Goal: Task Accomplishment & Management: Complete application form

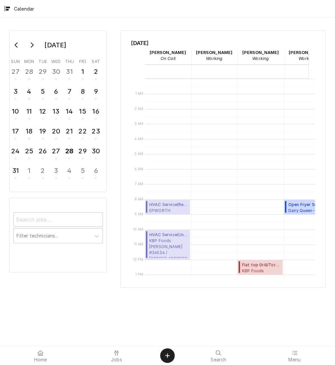
scroll to position [134, 0]
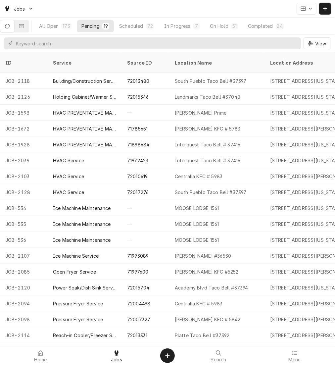
click at [325, 8] on icon "Dynamic Content Wrapper" at bounding box center [325, 9] width 4 height 4
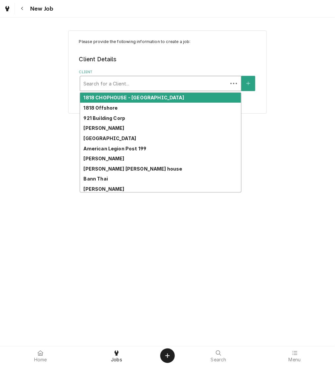
click at [100, 87] on div "Client" at bounding box center [153, 83] width 141 height 12
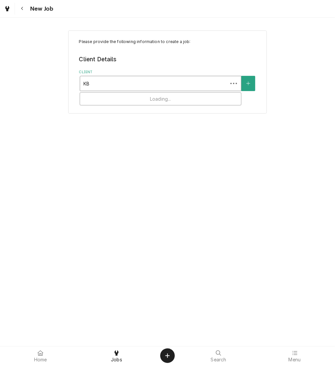
type input "KBP"
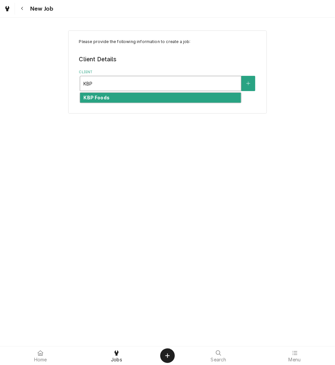
click at [108, 99] on strong "KBP Foods" at bounding box center [96, 98] width 26 height 6
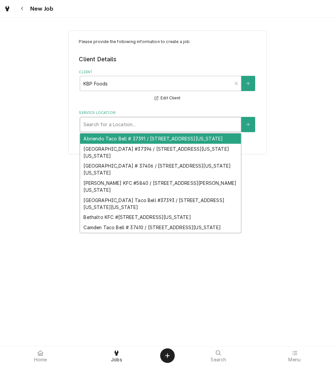
click at [118, 129] on div "Service Location" at bounding box center [160, 124] width 154 height 12
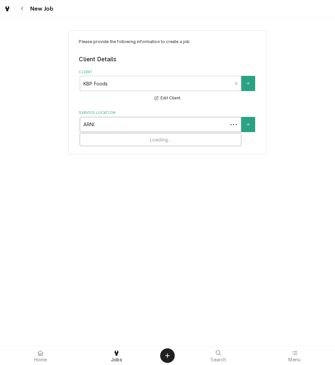
type input "ARNOL"
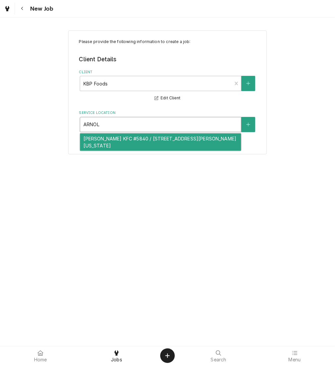
click at [122, 136] on div "[PERSON_NAME] KFC #5840 / [STREET_ADDRESS][PERSON_NAME][US_STATE]" at bounding box center [160, 141] width 161 height 17
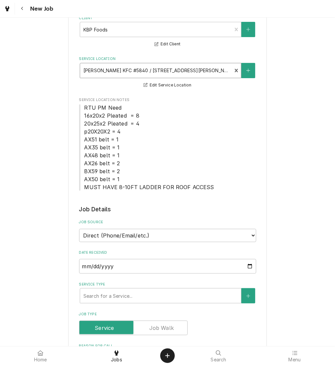
scroll to position [57, 0]
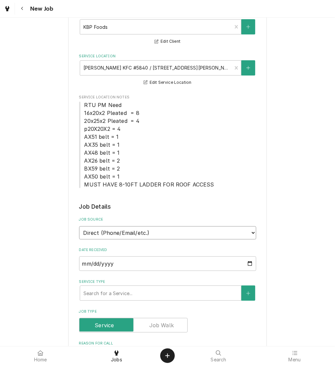
click at [142, 235] on select "Direct (Phone/Email/etc.) Other" at bounding box center [167, 232] width 177 height 13
select select "100"
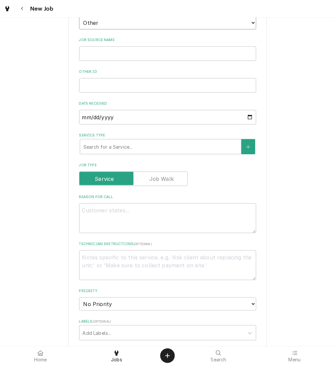
scroll to position [268, 0]
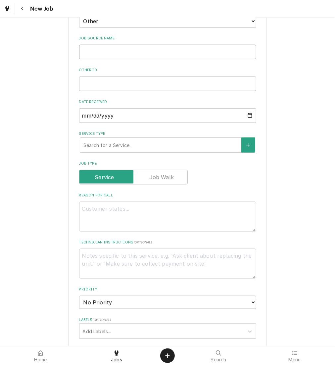
click at [135, 55] on input "Job Source Name" at bounding box center [167, 52] width 177 height 15
type textarea "x"
type input "v"
type textarea "x"
type input "vE"
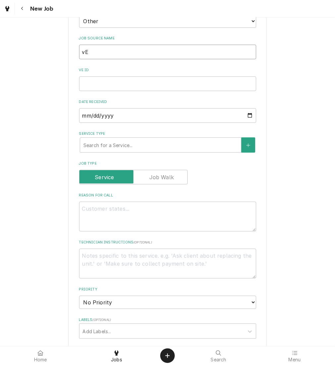
type textarea "x"
type input "vER"
type textarea "x"
type input "vERI"
type textarea "x"
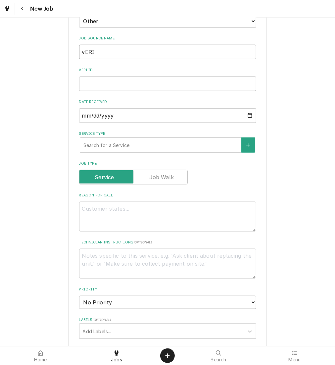
type input "vERIS"
type textarea "x"
type input "vERISA"
type textarea "x"
type input "vERIS"
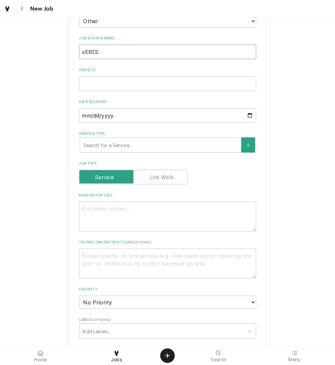
type textarea "x"
type input "vERI"
type textarea "x"
type input "vER"
type textarea "x"
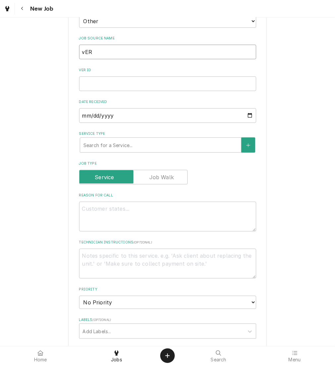
type input "vE"
type textarea "x"
type input "v"
type textarea "x"
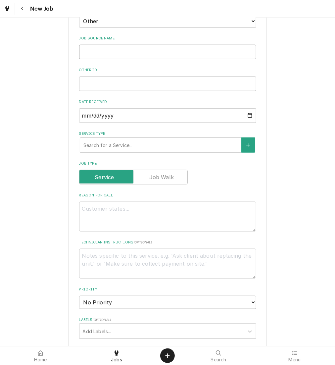
type input "V"
type textarea "x"
type input "Ve"
type textarea "x"
type input "Ver"
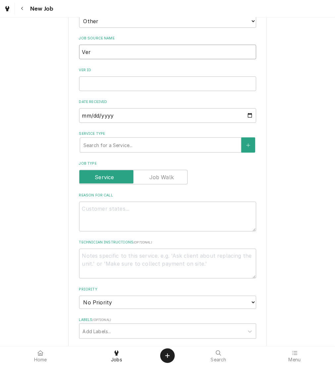
type textarea "x"
type input "Veri"
type textarea "x"
type input "Veris"
type textarea "x"
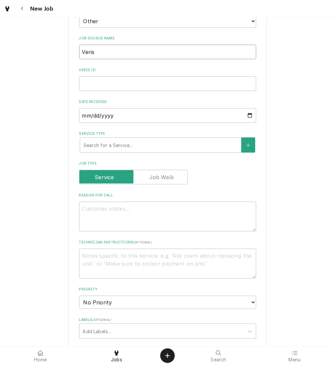
type input "Verisa"
type textarea "x"
type input "Verisae"
type textarea "x"
type input "Verisae"
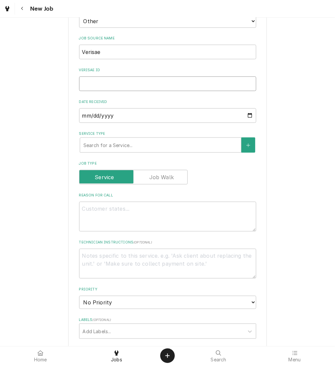
click at [102, 79] on input "Verisae ID" at bounding box center [167, 83] width 177 height 15
paste input "72020131"
type textarea "x"
type input "72020131"
type textarea "x"
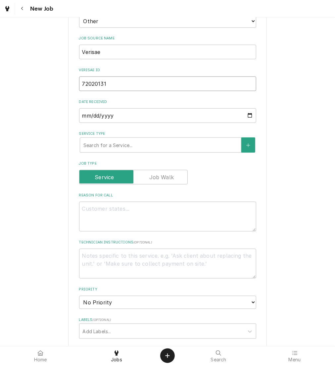
type input "72020131"
click at [111, 215] on textarea "Reason For Call" at bounding box center [167, 217] width 177 height 30
type textarea "x"
type textarea "N"
type textarea "x"
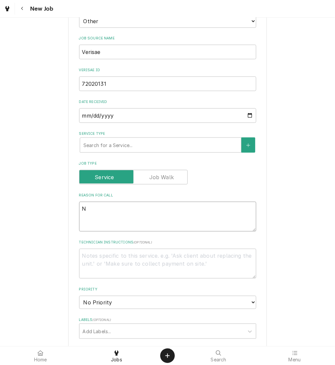
type textarea "NT"
type textarea "x"
type textarea "NTE"
type textarea "x"
type textarea "NTE:"
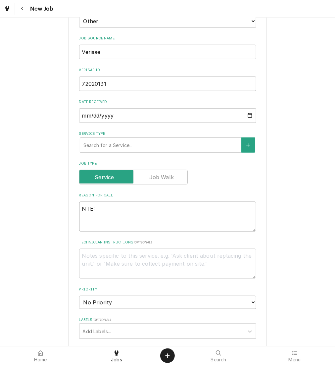
type textarea "x"
type textarea "NTE:"
type textarea "x"
type textarea "NTE: $"
type textarea "x"
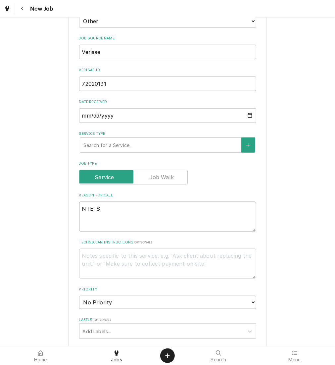
type textarea "NTE: $5"
type textarea "x"
type textarea "NTE: $50"
type textarea "x"
type textarea "NTE: $500"
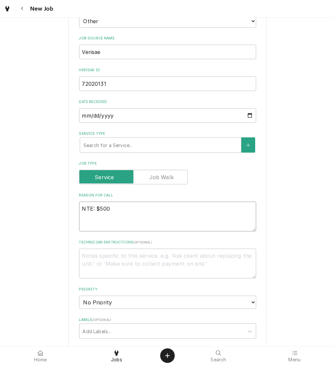
type textarea "x"
type textarea "NTE: $500]"
type textarea "x"
type textarea "NTE: $500"
type textarea "x"
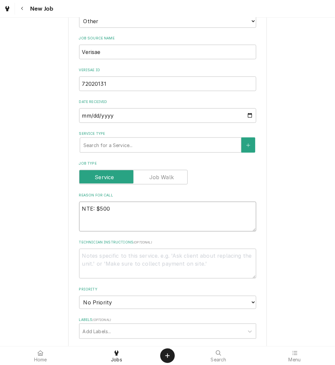
type textarea "NTE: $500"
type textarea "x"
type textarea "NTE: $500 P"
type textarea "x"
type textarea "NTE: $500 PO"
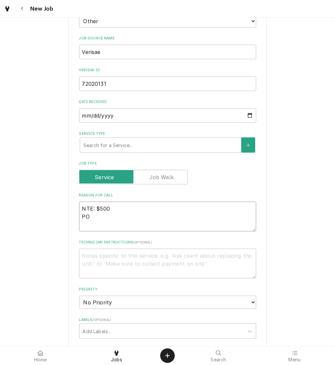
type textarea "x"
type textarea "NTE: $500 PO"
type textarea "x"
type textarea "NTE: $500 PO #"
type textarea "x"
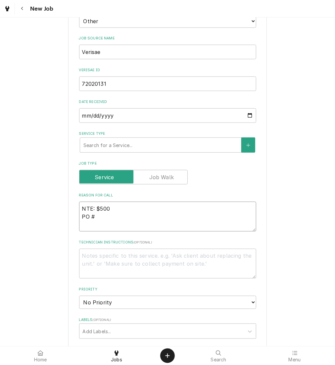
type textarea "NTE: $500 PO #"
paste textarea "72020131"
type textarea "x"
type textarea "NTE: $500 PO # 72020131"
type textarea "x"
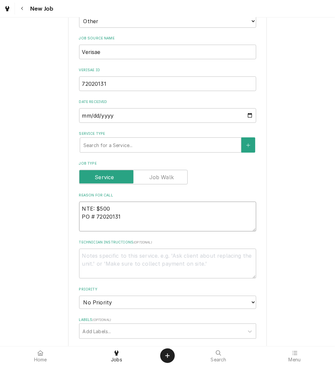
type textarea "NTE: $500 PO # 72020131"
click at [176, 143] on div "Service Type" at bounding box center [160, 145] width 154 height 12
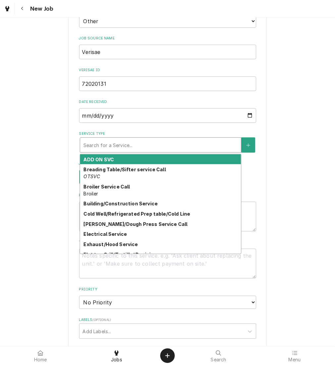
click at [103, 143] on div "Service Type" at bounding box center [160, 145] width 154 height 12
type textarea "x"
type input "B"
type textarea "x"
type input "BU"
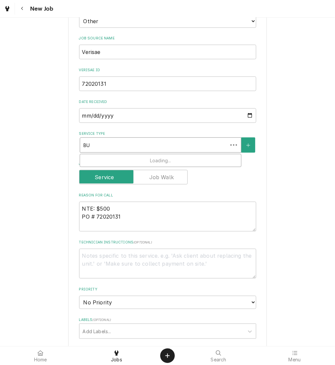
type textarea "x"
type input "BUI"
type textarea "x"
type input "BUIL"
type textarea "x"
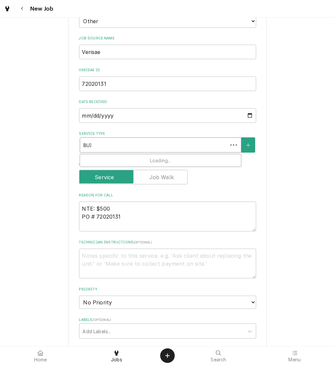
type input "BUILD"
type textarea "x"
type input "BUILDI"
type textarea "x"
type input "BUILDIN"
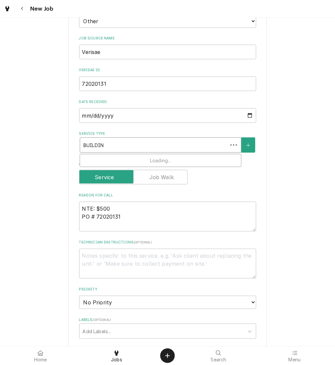
type textarea "x"
type input "BUILDING"
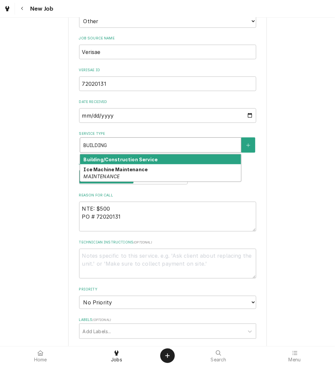
click at [108, 161] on div "Building/Construction Service" at bounding box center [160, 159] width 161 height 10
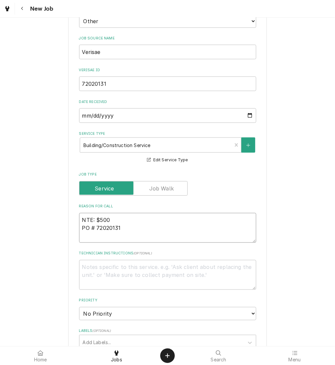
click at [79, 219] on textarea "NTE: $500 PO # 72020131" at bounding box center [167, 228] width 177 height 30
type textarea "x"
type textarea "ANTE: $500 PO # 72020131"
paste textarea "ll lights inside building not working"
type textarea "x"
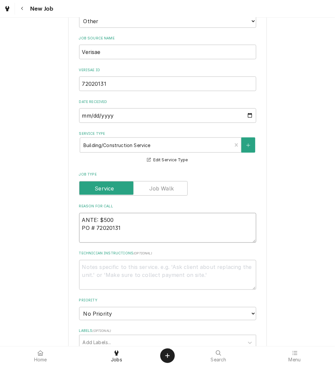
type textarea "All lights inside building not workingNTE: $500 PO # 72020131"
type textarea "x"
type textarea "All lights inside building not working NTE: $500 PO # 72020131"
type textarea "x"
type textarea "All lights inside building not working NTE: $500 PO # 72020131"
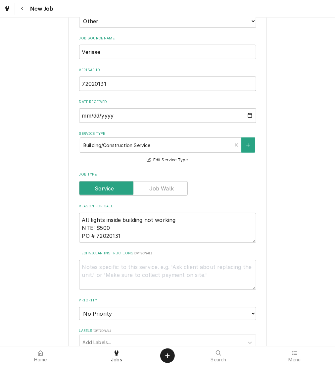
click at [299, 197] on div "Please provide the following information to create a job: Client Details Client…" at bounding box center [167, 215] width 335 height 919
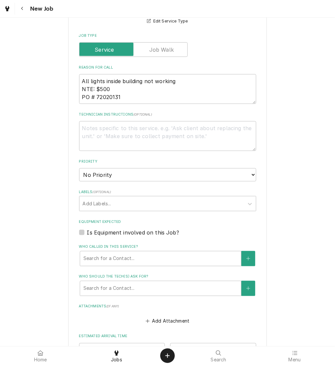
scroll to position [408, 0]
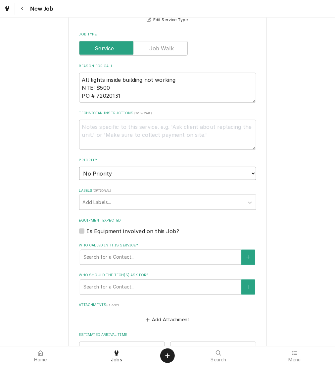
click at [209, 169] on select "No Priority Urgent High Medium Low" at bounding box center [167, 173] width 177 height 13
select select "2"
click at [79, 167] on select "No Priority Urgent High Medium Low" at bounding box center [167, 173] width 177 height 13
type textarea "x"
click at [214, 169] on select "No Priority Urgent High Medium Low" at bounding box center [167, 173] width 177 height 13
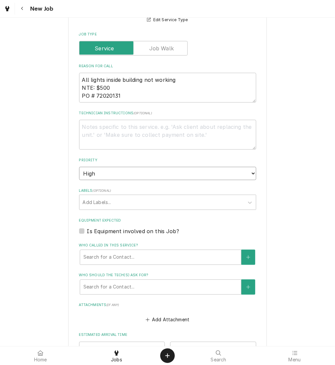
select select "1"
click at [79, 167] on select "No Priority Urgent High Medium Low" at bounding box center [167, 173] width 177 height 13
type textarea "x"
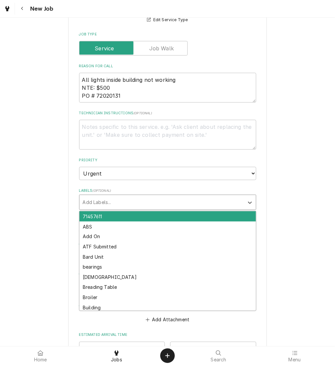
click at [116, 196] on div "Labels" at bounding box center [162, 202] width 158 height 12
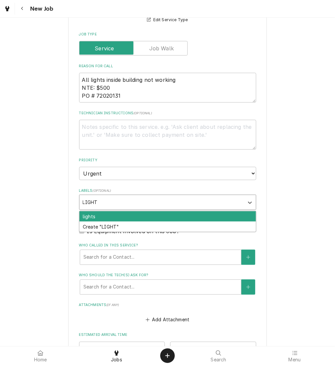
type input "LIGHTS"
click at [121, 214] on div "lights" at bounding box center [167, 216] width 176 height 10
type textarea "x"
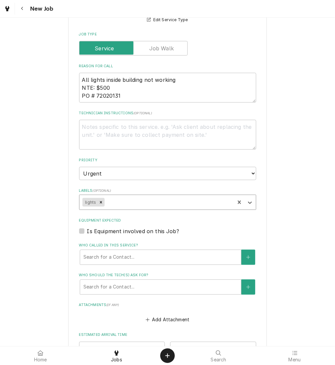
type textarea "x"
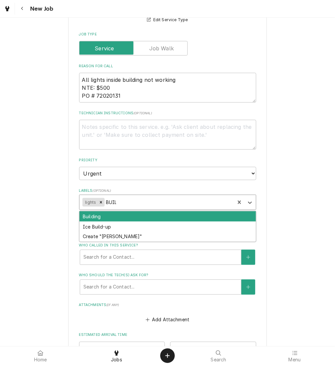
type input "BUILD"
click at [123, 214] on div "Building" at bounding box center [167, 216] width 176 height 10
type textarea "x"
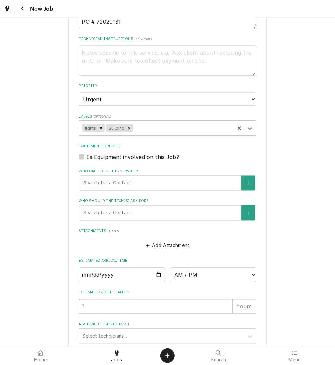
scroll to position [485, 0]
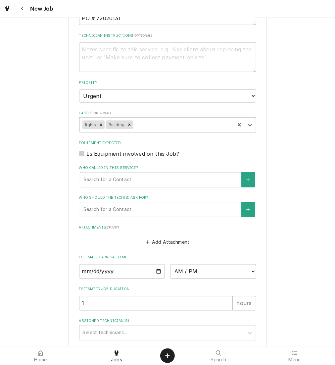
click at [121, 181] on div "Who called in this service?" at bounding box center [160, 180] width 154 height 12
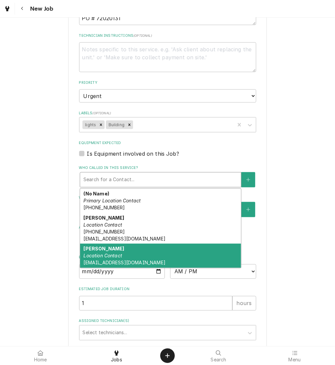
click at [95, 250] on strong "Tonya Bell" at bounding box center [103, 249] width 41 height 6
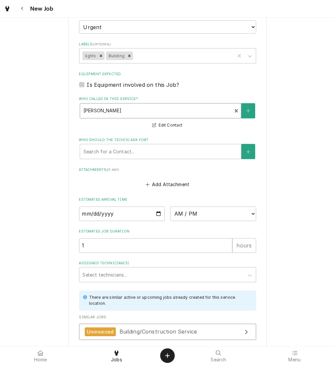
scroll to position [608, 0]
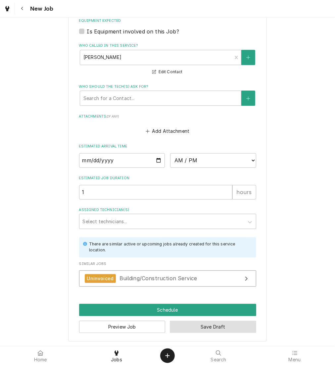
click at [220, 326] on button "Save Draft" at bounding box center [213, 327] width 86 height 12
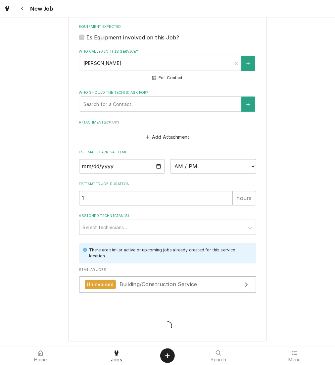
type textarea "x"
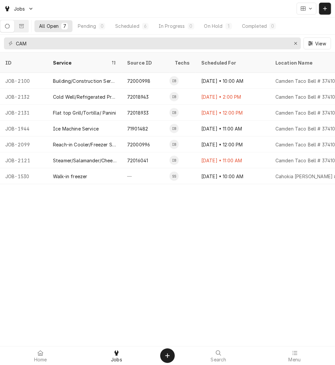
click at [329, 8] on button "Dynamic Content Wrapper" at bounding box center [325, 9] width 12 height 12
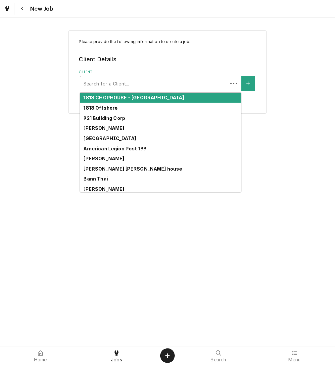
click at [169, 85] on div "Client" at bounding box center [153, 83] width 141 height 12
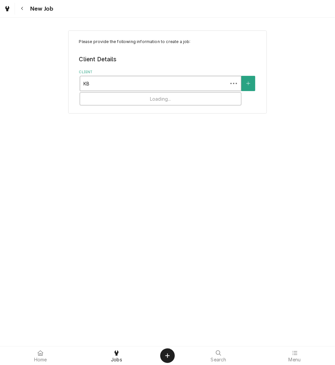
type input "KBP"
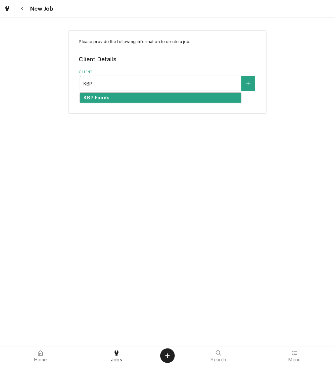
click at [160, 99] on div "KBP Foods" at bounding box center [160, 98] width 161 height 10
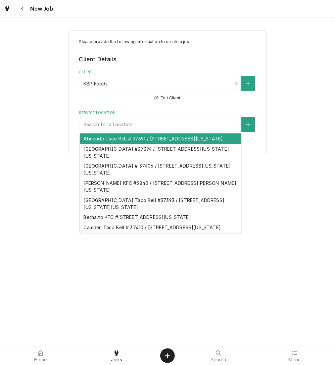
click at [138, 122] on div "Service Location" at bounding box center [160, 124] width 154 height 12
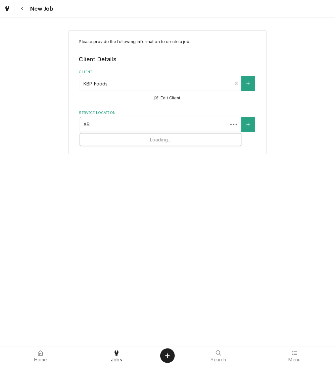
type input "ARN"
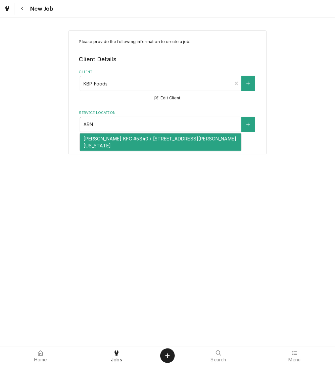
click at [125, 138] on div "[PERSON_NAME] KFC #5840 / [STREET_ADDRESS][PERSON_NAME][US_STATE]" at bounding box center [160, 141] width 161 height 17
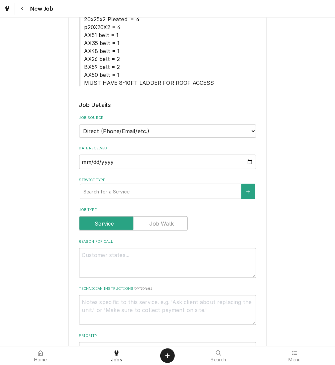
scroll to position [159, 0]
click at [130, 135] on select "Direct (Phone/Email/etc.) Other" at bounding box center [167, 130] width 177 height 13
select select "100"
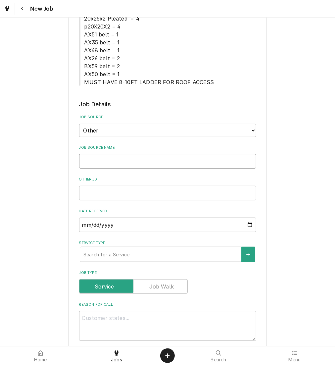
click at [130, 159] on input "Job Source Name" at bounding box center [167, 161] width 177 height 15
type textarea "x"
type input "v"
type textarea "x"
type input "vE"
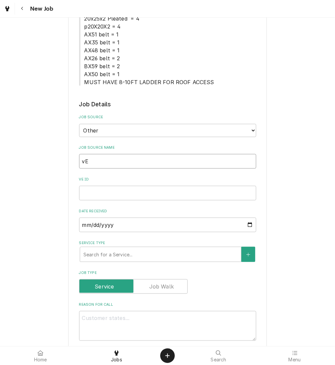
type textarea "x"
type input "vER"
type textarea "x"
type input "vE"
type textarea "x"
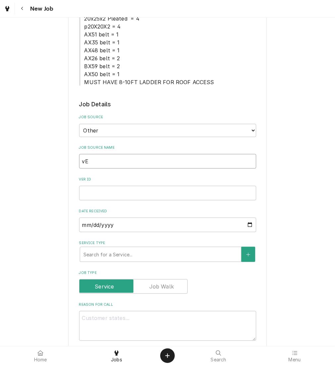
type input "v"
type textarea "x"
type input "V"
type textarea "x"
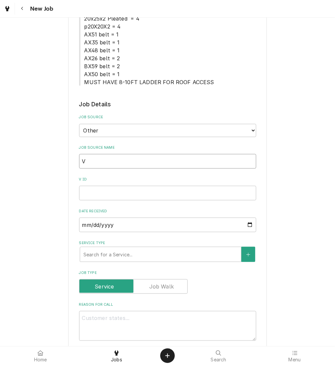
type input "Ve"
type textarea "x"
type input "Ver"
type textarea "x"
type input "Veri"
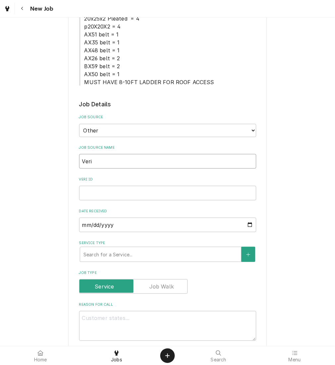
type textarea "x"
type input "Veris"
type textarea "x"
type input "Verisa"
type textarea "x"
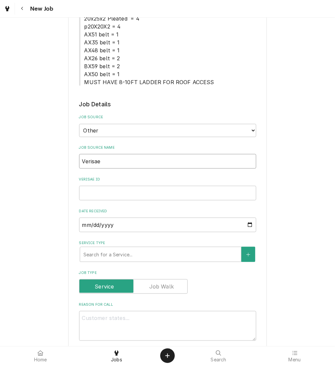
type input "Verisae"
click at [173, 193] on input "Verisae ID" at bounding box center [167, 193] width 177 height 15
paste input "72020122"
type textarea "x"
type input "72020122"
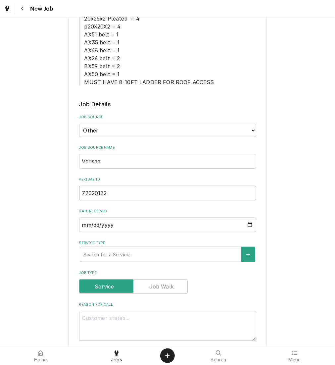
type textarea "x"
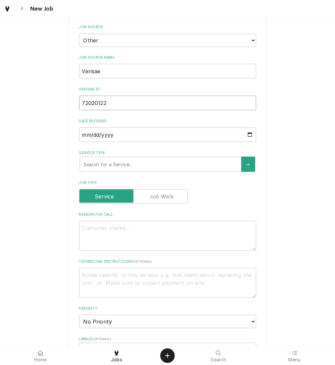
type input "72020122"
click at [119, 245] on textarea "Reason For Call" at bounding box center [167, 236] width 177 height 30
type textarea "x"
type textarea "N"
type textarea "x"
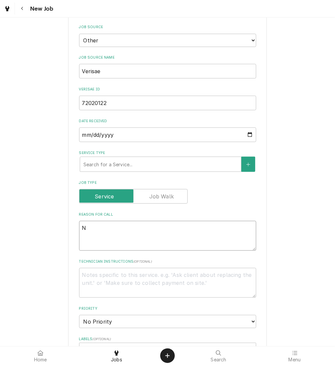
type textarea "NT"
type textarea "x"
type textarea "NTE"
type textarea "x"
type textarea "NTE:"
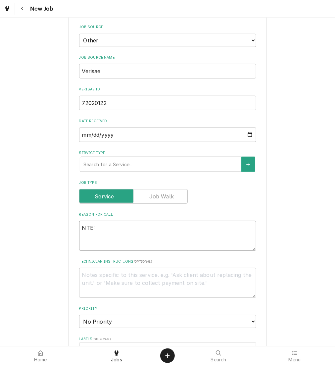
type textarea "x"
type textarea "NTE:"
type textarea "x"
type textarea "NTE: $"
type textarea "x"
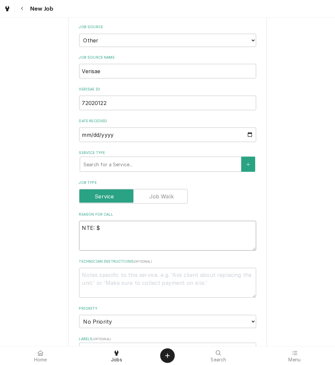
type textarea "NTE: $5"
type textarea "x"
type textarea "NTE: $50"
type textarea "x"
type textarea "NTE: $500"
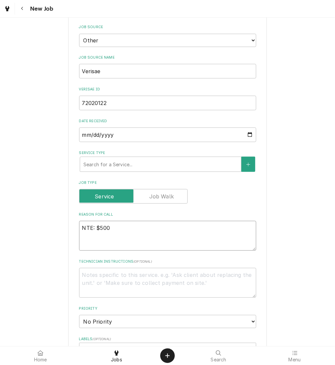
type textarea "x"
type textarea "NTE: $500"
type textarea "x"
type textarea "NTE: $500 P"
type textarea "x"
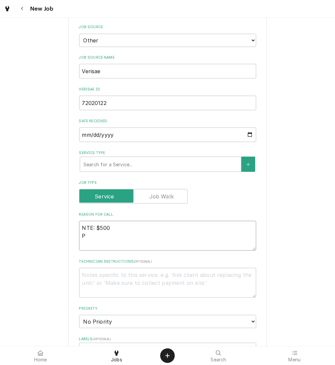
type textarea "NTE: $500 PO"
type textarea "x"
type textarea "NTE: $500 PO"
type textarea "x"
type textarea "NTE: $500 PO #"
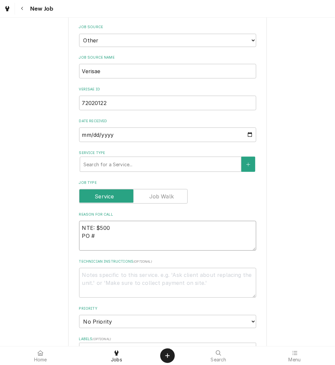
type textarea "x"
type textarea "NTE: $500 PO #"
paste textarea "72020122"
type textarea "x"
type textarea "NTE: $500 PO # 72020122"
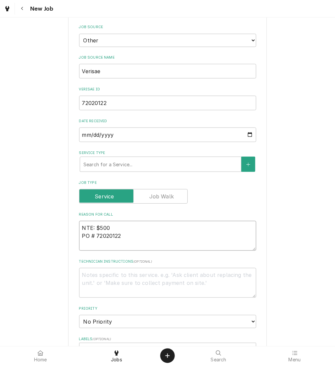
type textarea "x"
type textarea "NTE: $500 PO # 72020122"
click at [79, 227] on textarea "NTE: $500 PO # 72020122" at bounding box center [167, 236] width 177 height 30
paste textarea "We have water pouring down from the walk in freezer unit. Its not raining out."
type textarea "x"
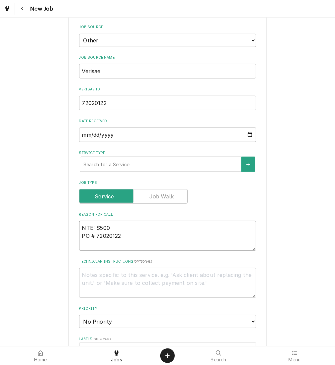
type textarea "We have water pouring down from the walk in freezer unit. Its not raining out.N…"
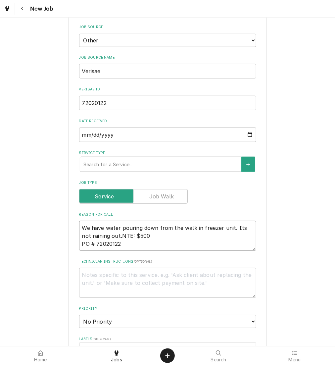
type textarea "x"
type textarea "We have water pouring down from the walk in freezer unit. Its not raining out. …"
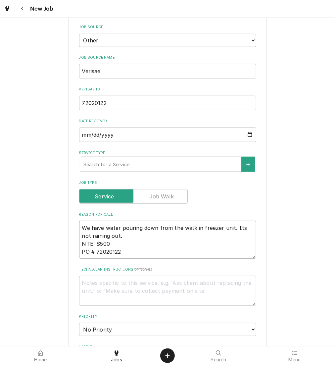
type textarea "x"
type textarea "We have water pouring down from the walk in freezer unit. Its not raining out. …"
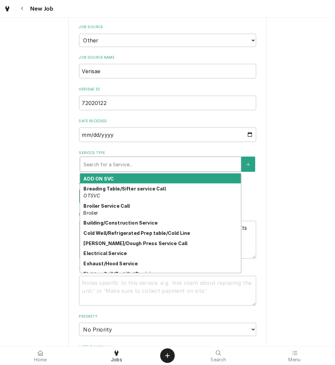
click at [86, 161] on div "Service Type" at bounding box center [160, 164] width 154 height 12
type textarea "x"
type input "W"
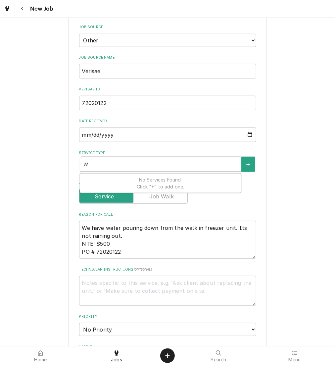
type textarea "x"
type input "WA"
type textarea "x"
type input "WAL"
type textarea "x"
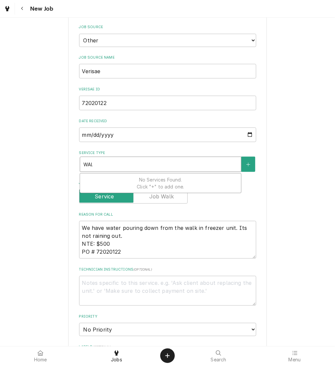
type input "WALK"
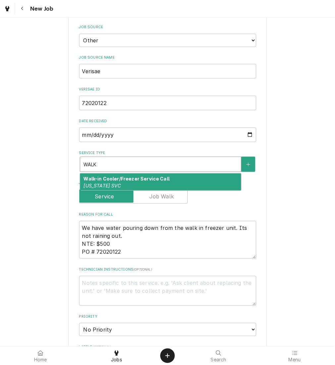
click at [100, 185] on em "Colorado SVC" at bounding box center [101, 186] width 37 height 6
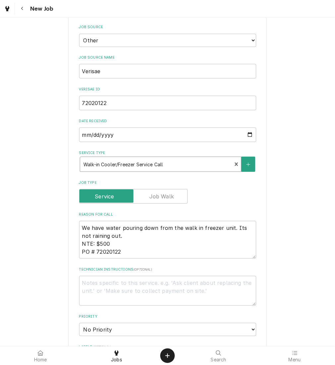
type textarea "x"
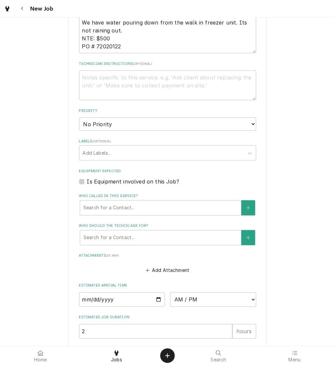
scroll to position [468, 0]
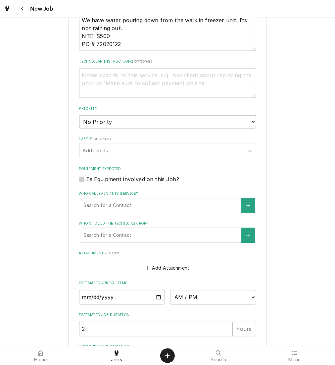
click at [237, 127] on select "No Priority Urgent High Medium Low" at bounding box center [167, 121] width 177 height 13
select select "1"
click at [79, 115] on select "No Priority Urgent High Medium Low" at bounding box center [167, 121] width 177 height 13
type textarea "x"
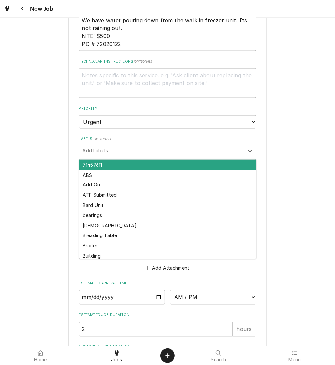
click at [182, 148] on div "Labels" at bounding box center [162, 151] width 158 height 12
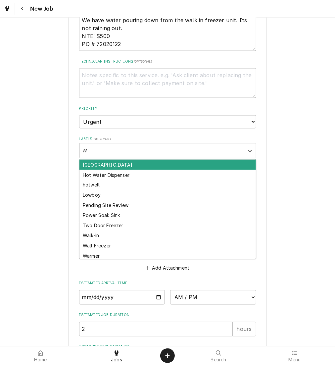
type input "WA"
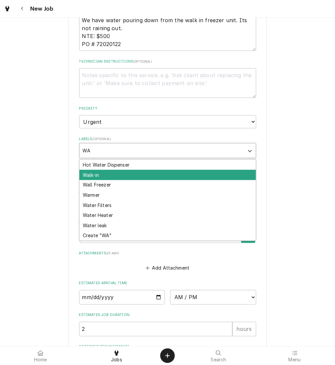
click at [168, 172] on div "Walk-in" at bounding box center [167, 175] width 176 height 10
type textarea "x"
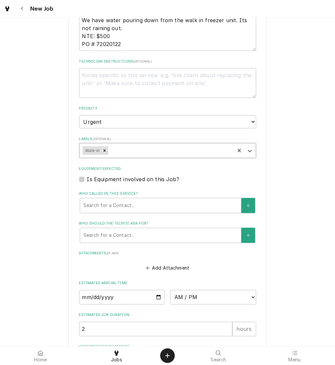
type textarea "x"
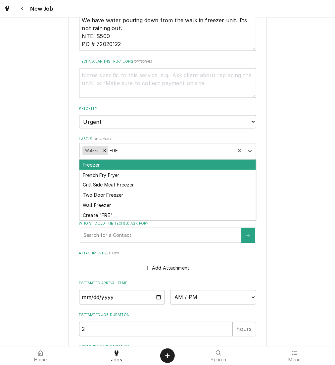
type input "FREE"
click at [167, 164] on div "Freezer" at bounding box center [167, 165] width 176 height 10
type textarea "x"
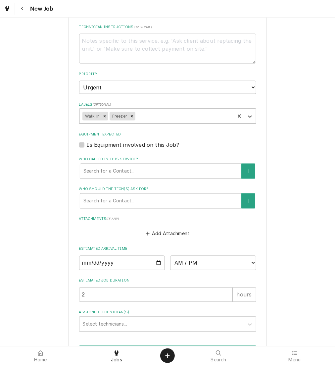
scroll to position [502, 0]
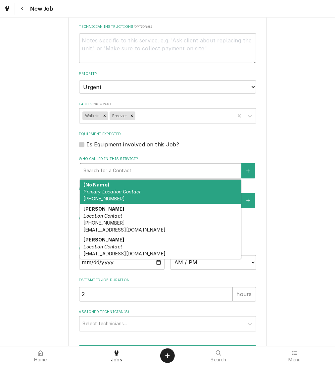
click at [167, 165] on div "Who called in this service?" at bounding box center [160, 171] width 154 height 12
type textarea "x"
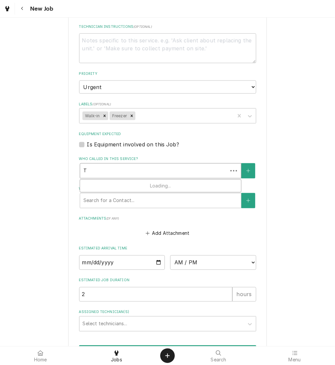
type input "TO"
type textarea "x"
type input "TONY"
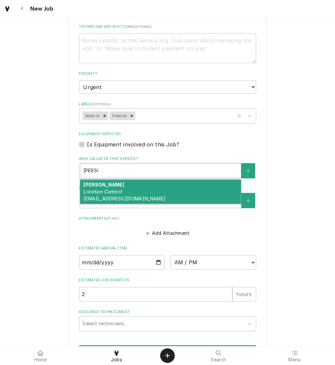
click at [163, 185] on div "Tonya Bell Location Contact tbell@kbpfoods.com" at bounding box center [160, 192] width 161 height 24
type textarea "x"
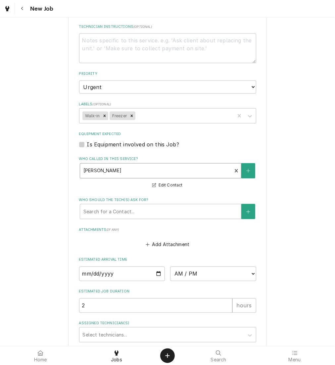
scroll to position [555, 0]
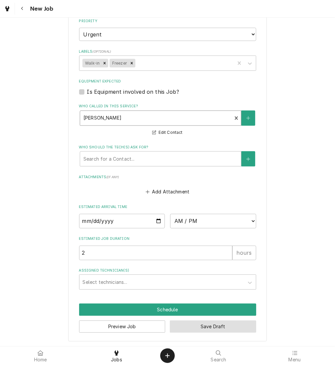
click at [191, 328] on button "Save Draft" at bounding box center [213, 326] width 86 height 12
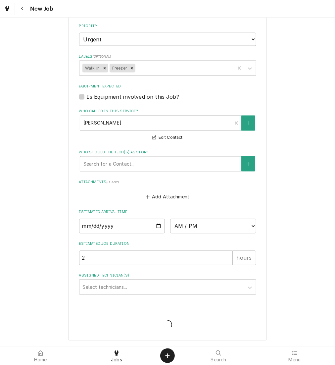
scroll to position [549, 0]
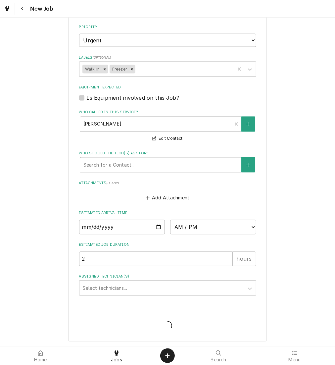
type textarea "x"
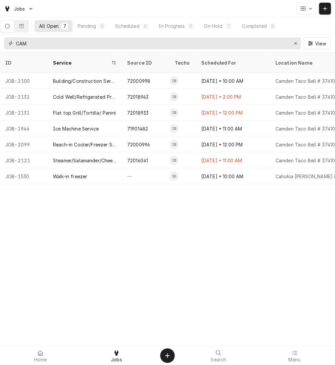
click at [293, 47] on button "Erase input" at bounding box center [295, 43] width 11 height 11
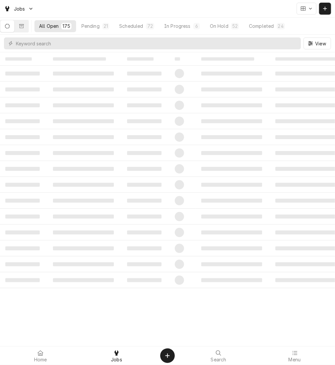
click at [80, 28] on button "Pending 21" at bounding box center [95, 26] width 37 height 12
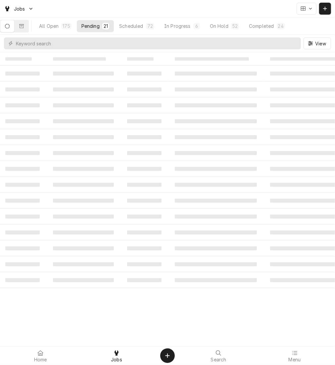
click at [96, 28] on div "Pending" at bounding box center [90, 26] width 18 height 7
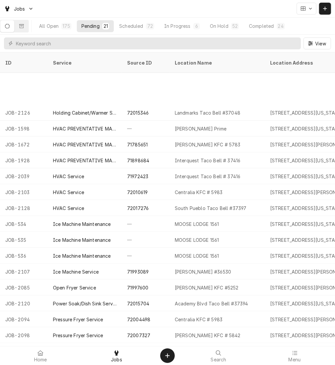
scroll to position [59, 0]
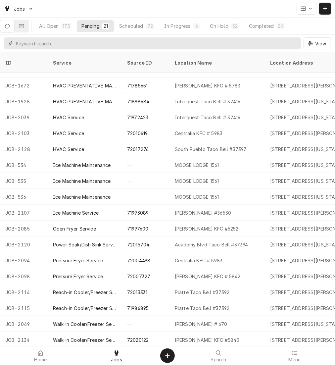
click at [155, 40] on input "Dynamic Content Wrapper" at bounding box center [157, 43] width 282 height 12
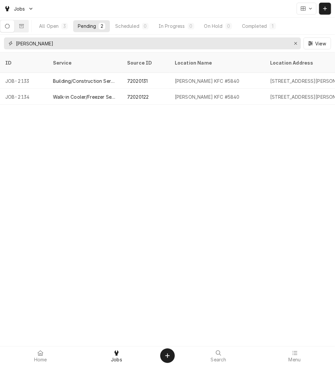
type input "ARNOLD"
click at [231, 172] on div "ID Service Source ID Location Name Location Address Date Received Priority Stat…" at bounding box center [167, 208] width 335 height 312
click at [58, 24] on div "All Open" at bounding box center [49, 26] width 20 height 7
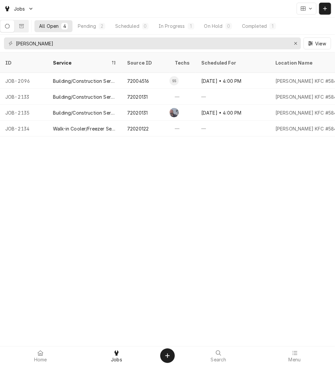
click at [146, 93] on div "72020131" at bounding box center [137, 96] width 21 height 7
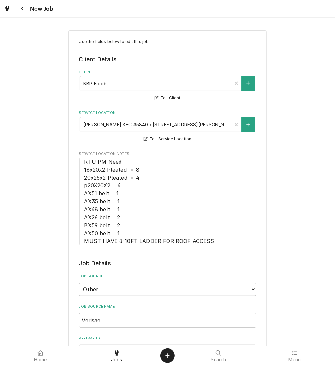
type textarea "x"
click at [23, 13] on button "Navigate back" at bounding box center [22, 9] width 12 height 12
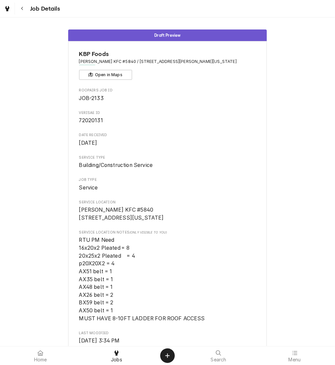
click at [24, 4] on button "Navigate back" at bounding box center [22, 9] width 12 height 12
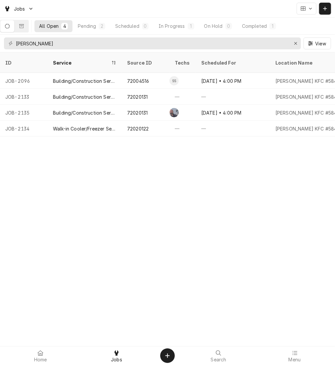
click at [150, 89] on div "72020131" at bounding box center [146, 97] width 48 height 16
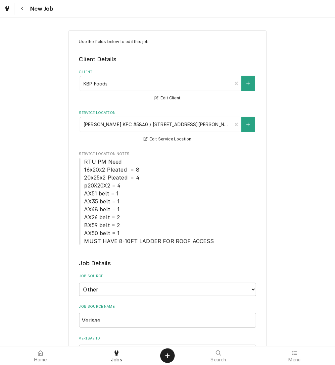
type textarea "x"
click at [21, 7] on icon "Navigate back" at bounding box center [22, 8] width 3 height 5
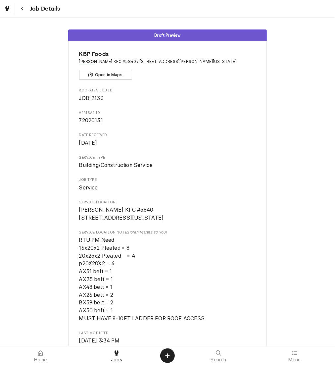
click at [22, 10] on icon "Navigate back" at bounding box center [22, 8] width 3 height 5
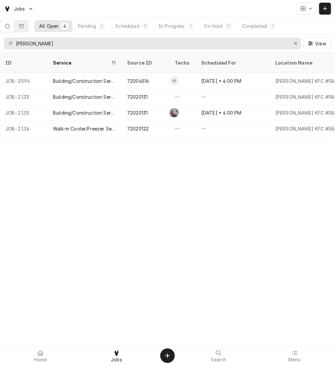
click at [76, 92] on div "Building/Construction Service" at bounding box center [85, 97] width 74 height 16
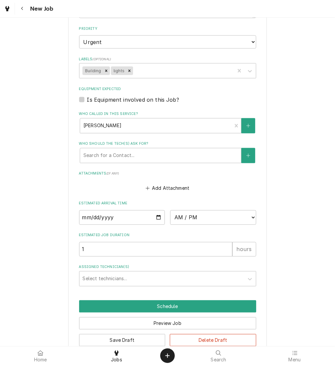
scroll to position [553, 0]
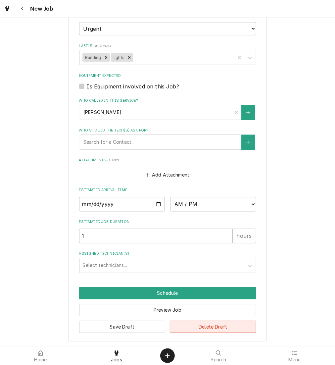
click at [183, 330] on button "Delete Draft" at bounding box center [213, 327] width 86 height 12
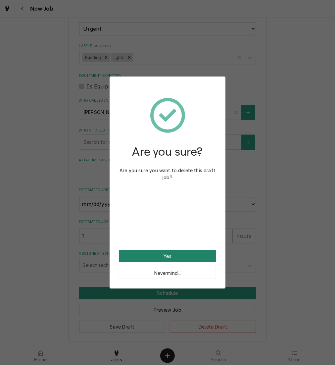
click at [154, 258] on button "Yes" at bounding box center [167, 256] width 97 height 12
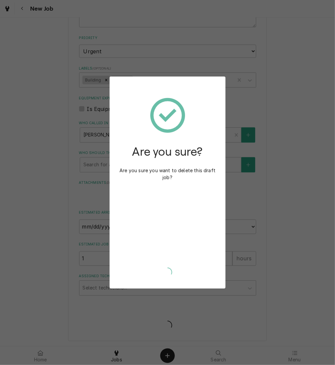
type textarea "x"
